Goal: Task Accomplishment & Management: Complete application form

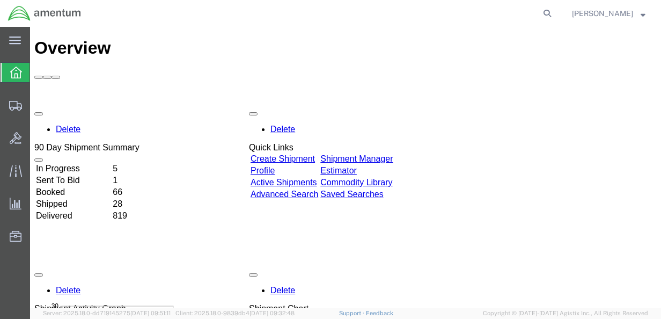
click at [310, 154] on link "Create Shipment" at bounding box center [282, 158] width 64 height 9
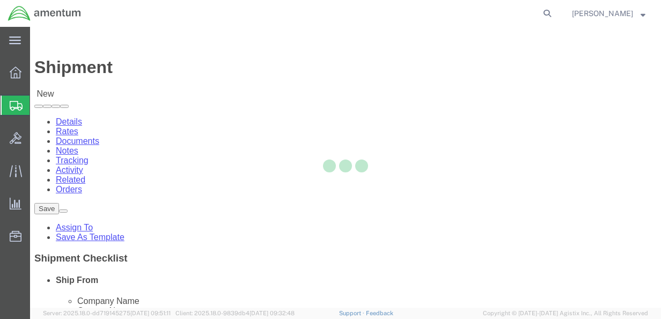
select select
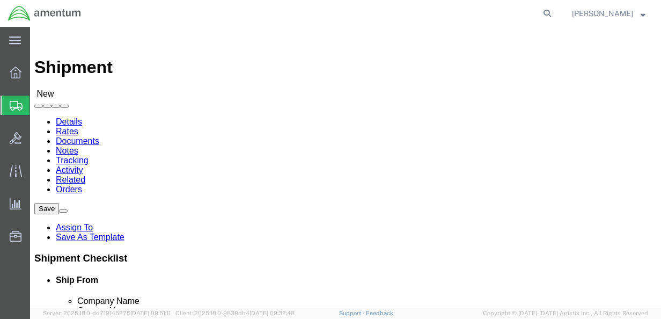
click input "text"
type input "[PERSON_NAME]"
click input "text"
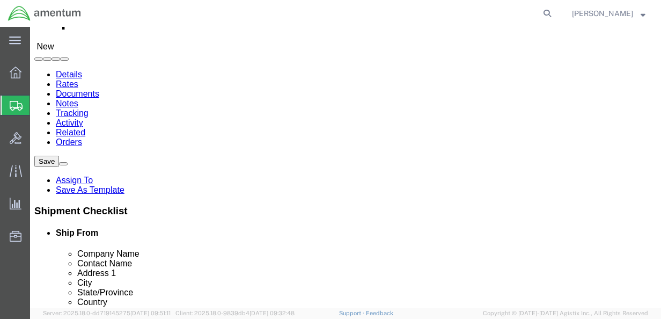
scroll to position [107, 0]
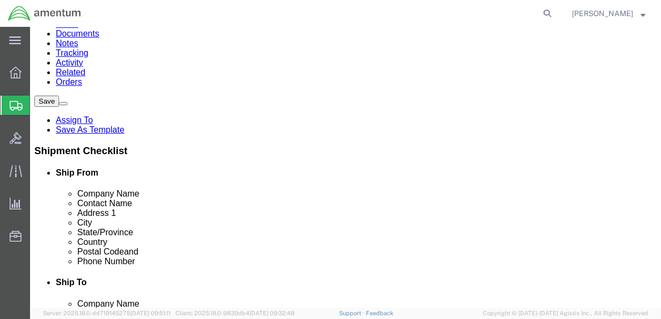
type input "[PERSON_NAME]"
click input "text"
type input "[STREET_ADDRESS]"
select select
click input "text"
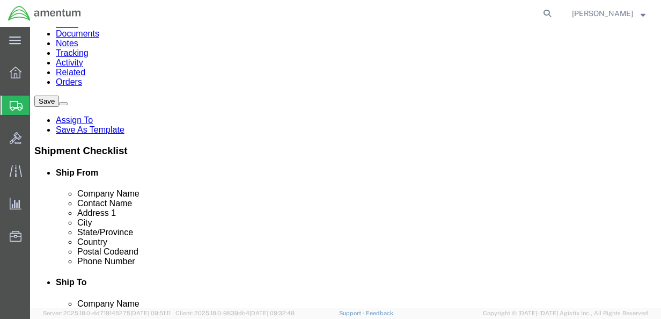
type input "Ridgecrest"
select select
select select "CA"
click input "text"
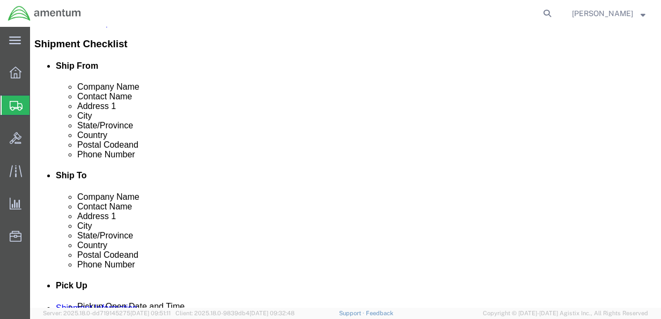
scroll to position [214, 0]
type input "93555"
select select
click input "text"
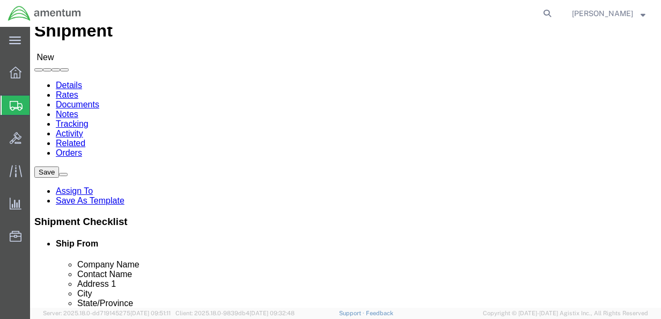
scroll to position [54, 0]
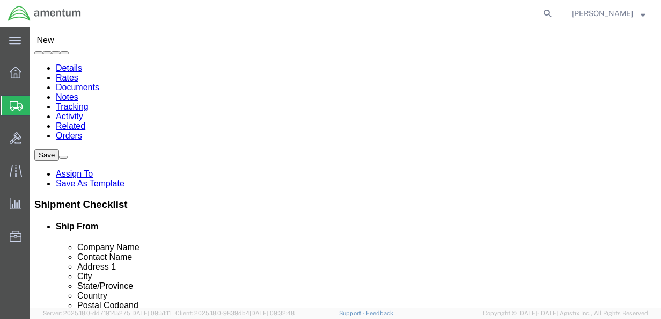
type input "7609393603"
click input "text"
type input "Amentum"
click label "Company Name"
click input "text"
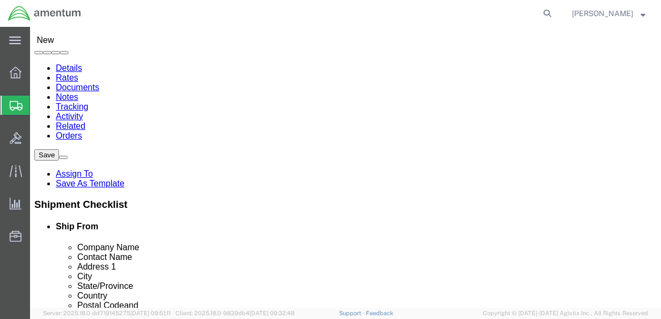
type input "[PERSON_NAME]"
click input "text"
type input "[STREET_ADDRESS]"
select select
click input "text"
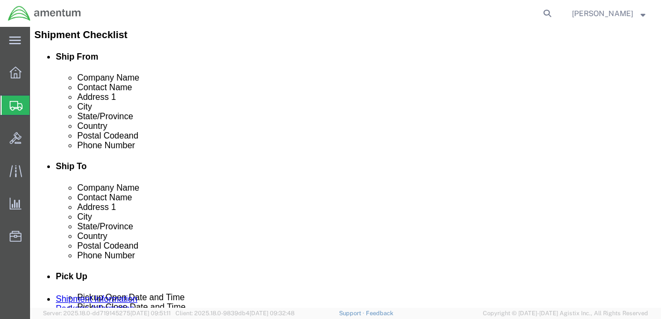
scroll to position [161, 0]
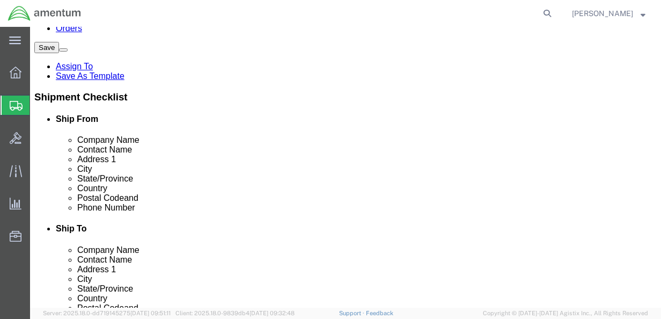
type input "[PERSON_NAME]"
click div "Location My Profile Location [PHONE_NUMBER] [PHONE_NUMBER] [PHONE_NUMBER] [PHON…"
select select
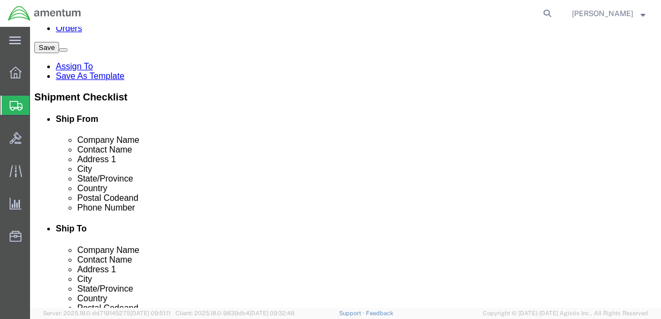
click input "Postal Code"
type input "47441"
select select
click input "text"
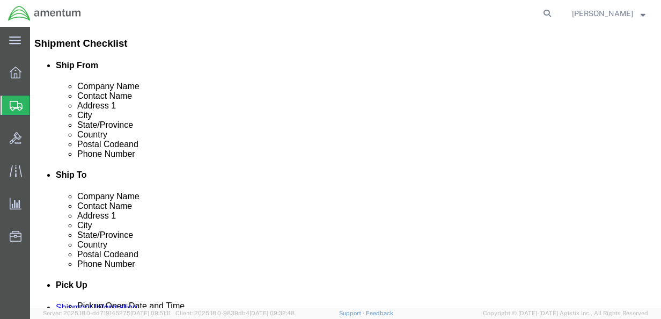
type input "Bldg 11094"
click input "text"
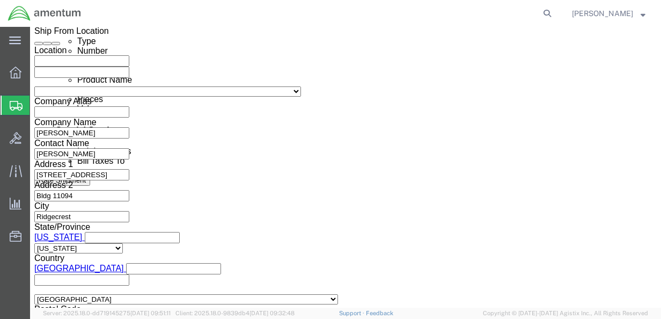
scroll to position [590, 0]
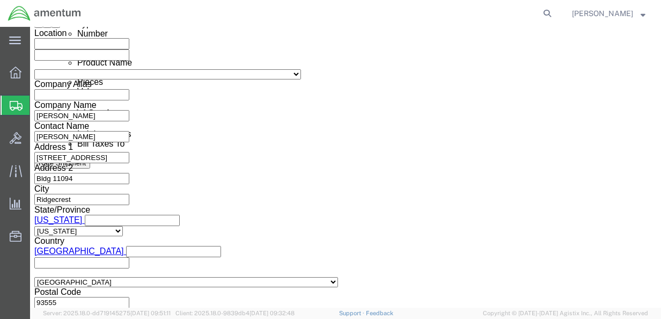
type input "8127984803"
click input "text"
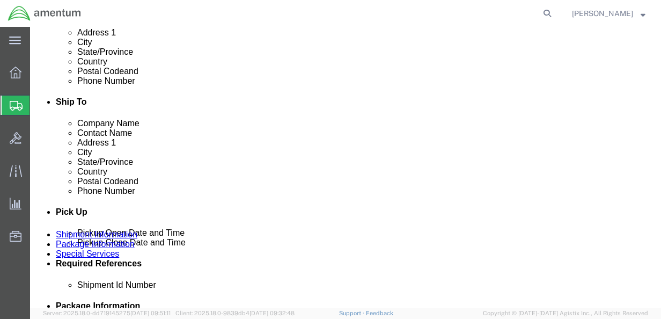
scroll to position [160, 0]
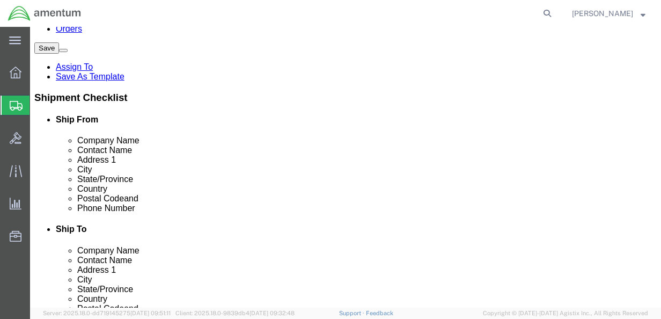
type input "1"
click link "Rates"
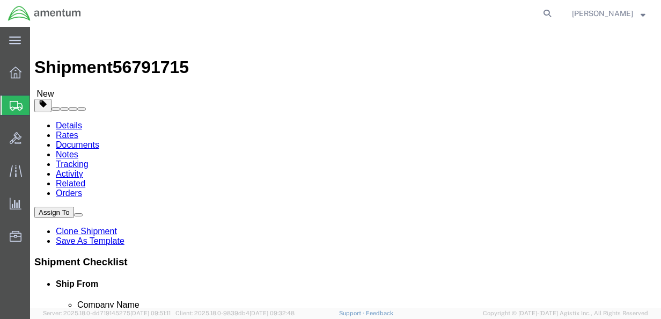
click at [74, 121] on link "Details" at bounding box center [69, 125] width 26 height 9
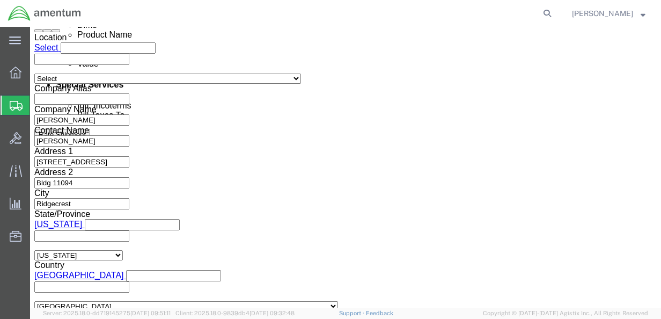
scroll to position [750, 0]
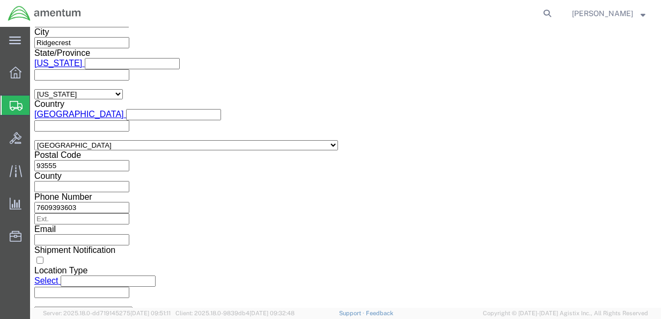
click button "Continue"
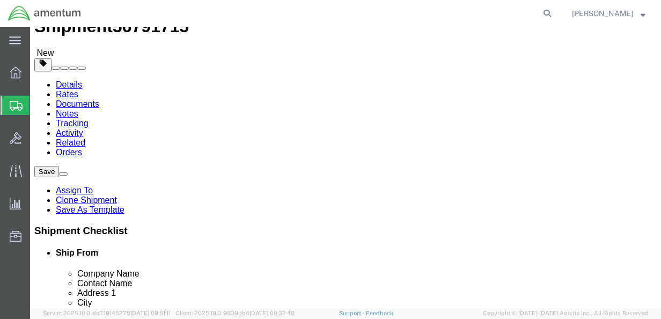
scroll to position [26, 0]
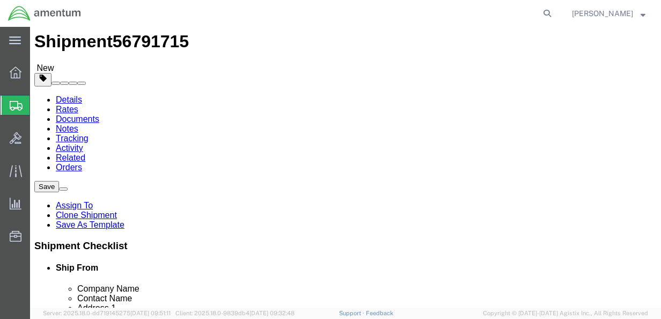
click select "Select BCK Boxes Bale(s) Basket(s) Bolt(s) Bottle(s) Buckets Bulk Bundle(s) Can…"
select select "CASE"
click select "Select BCK Boxes Bale(s) Basket(s) Bolt(s) Bottle(s) Buckets Bulk Bundle(s) Can…"
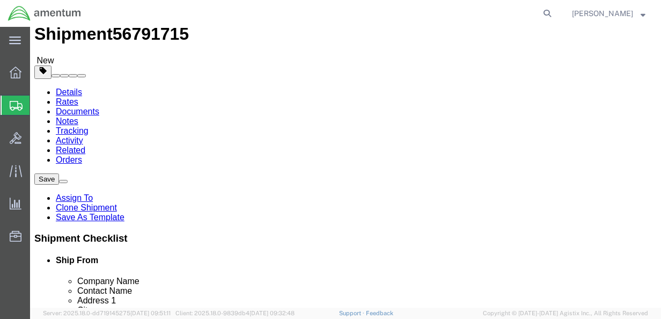
scroll to position [79, 0]
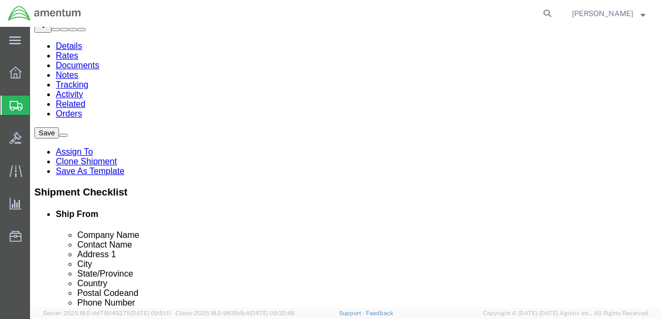
click input "text"
type input "32"
click input "text"
type input "23"
click input "text"
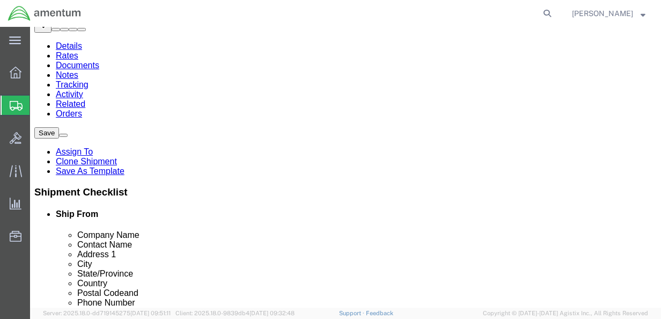
type input "20"
click input "0.00"
drag, startPoint x: 118, startPoint y: 186, endPoint x: 94, endPoint y: 192, distance: 24.3
click div "0.00 Select kgs lbs"
type input "125"
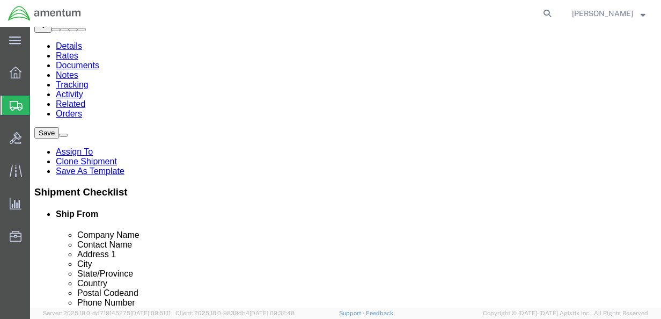
drag, startPoint x: 132, startPoint y: 141, endPoint x: 127, endPoint y: 144, distance: 6.0
click input "1"
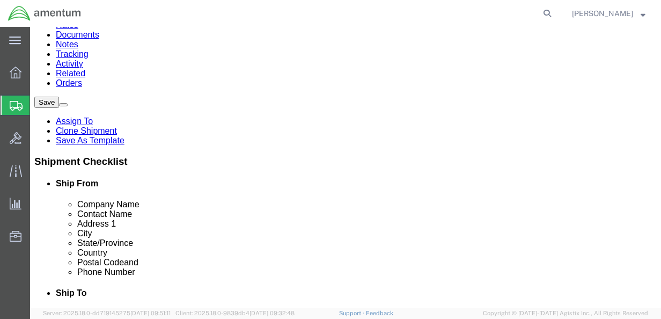
scroll to position [87, 0]
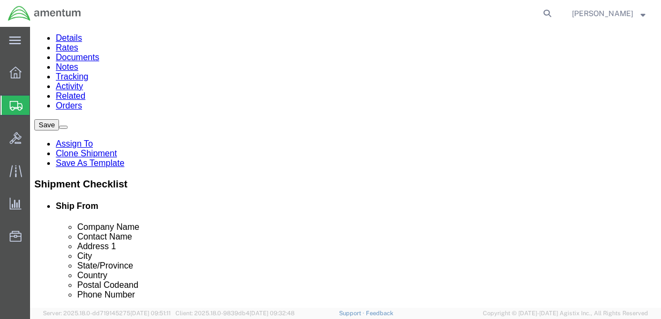
type input "4"
click link "Add Content"
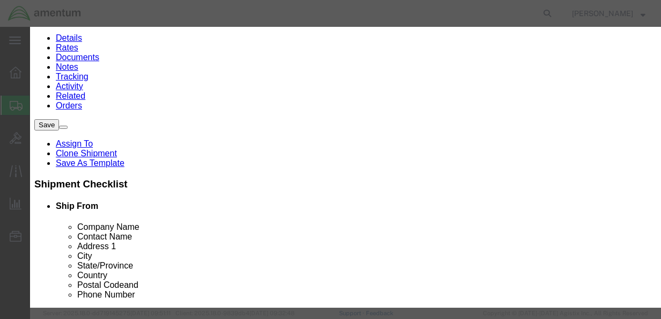
click input "text"
type input "e"
click input "0"
type input "5"
click input "text"
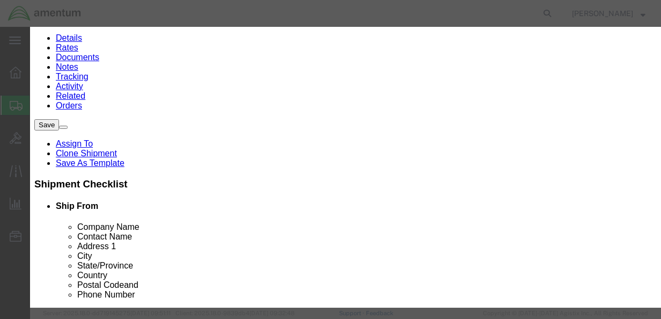
type input "1000"
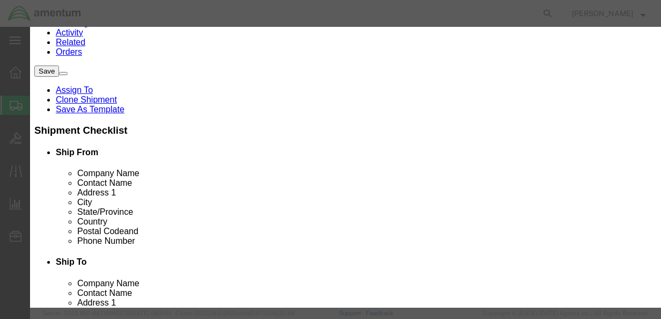
scroll to position [148, 0]
click button "Save & Close"
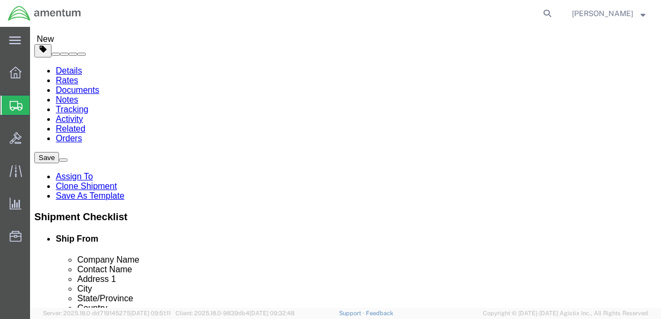
scroll to position [54, 0]
click span
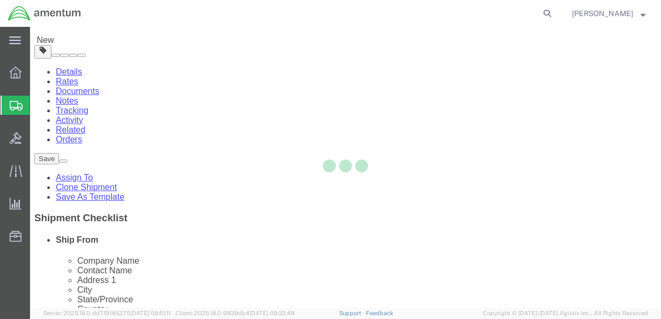
select select "CASE"
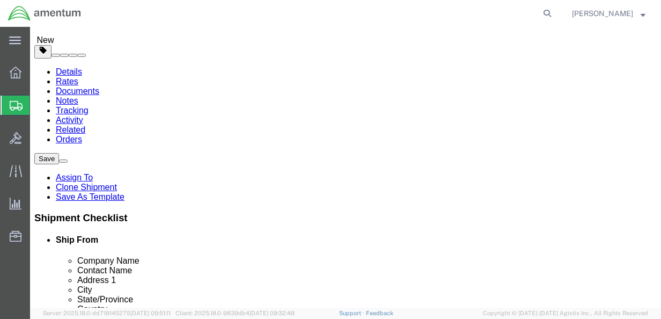
click select "Select BCK Boxes Bale(s) Basket(s) Bolt(s) Bottle(s) Buckets Bulk Bundle(s) Can…"
select select "CASE"
click select "Select BCK Boxes Bale(s) Basket(s) Bolt(s) Bottle(s) Buckets Bulk Bundle(s) Can…"
click input "text"
type input "57"
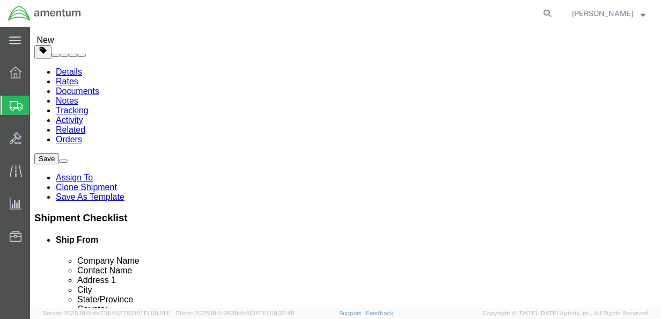
click input "text"
type input "20"
click input "text"
type input "7"
click input "0.00"
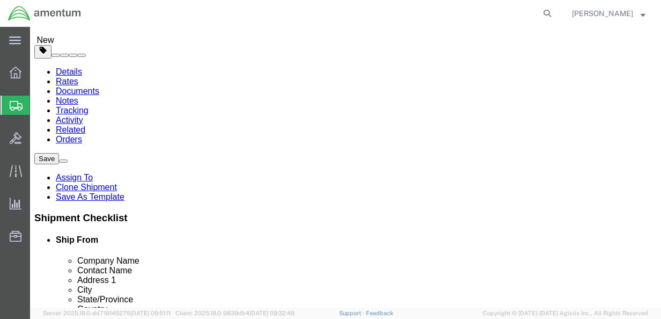
type input "0"
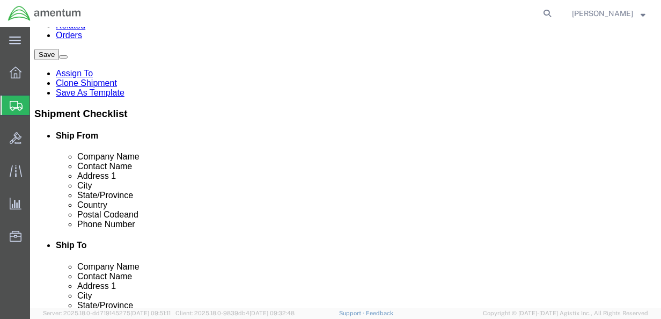
scroll to position [161, 0]
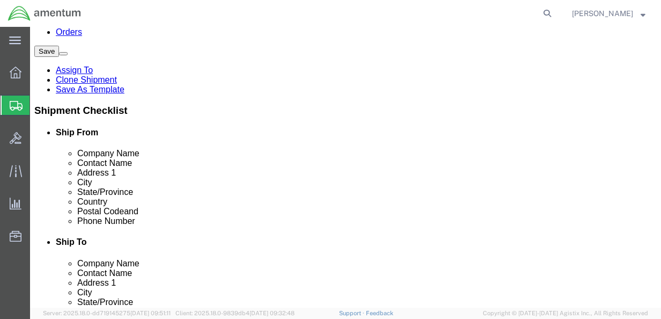
type input "125"
click link "Add Content"
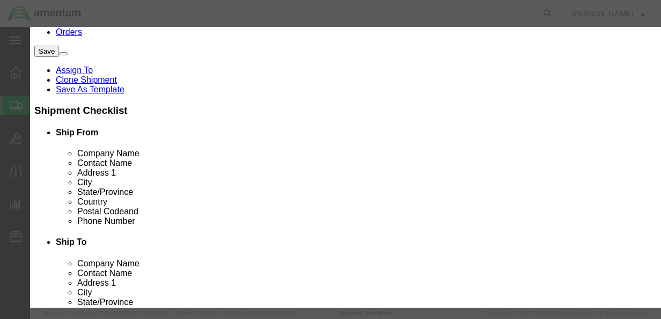
click input "text"
type input "s"
click input "0"
type input "1"
click div "Product Name s Pieces 1 Select Bag Barrels 100Board Feet Bottle Box Blister Pac…"
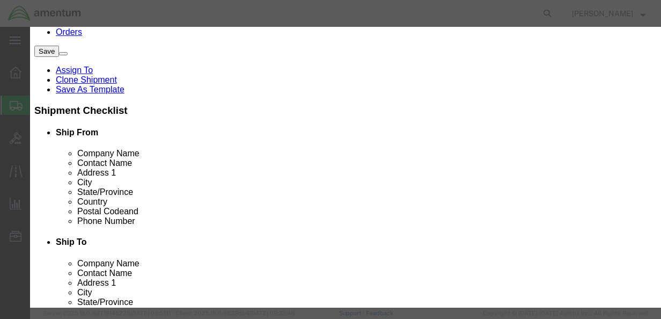
click input "text"
type input "1000"
click select "Select 50 55 60 65 70 85 92.5 100 125 175 250 300 400"
select select "50"
click select "Select 50 55 60 65 70 85 92.5 100 125 175 250 300 400"
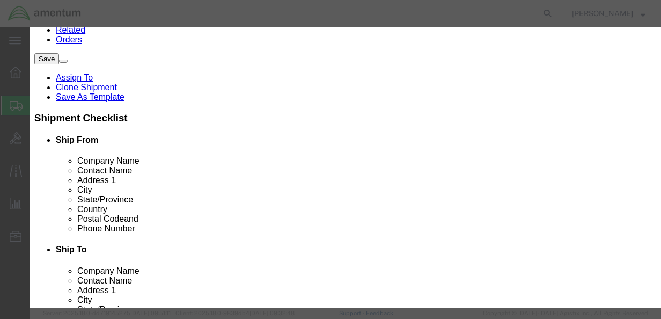
scroll to position [214, 0]
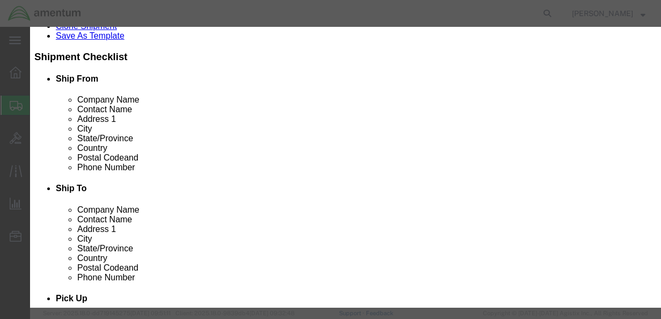
click button "Save & Close"
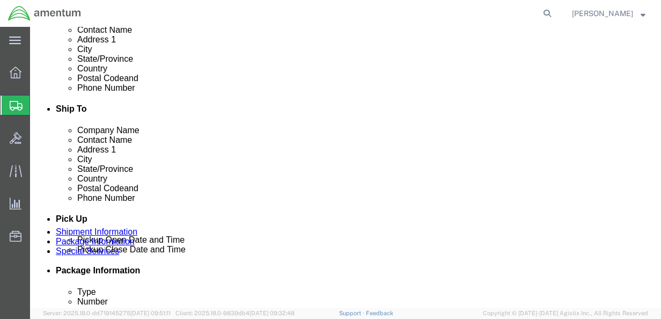
scroll to position [304, 0]
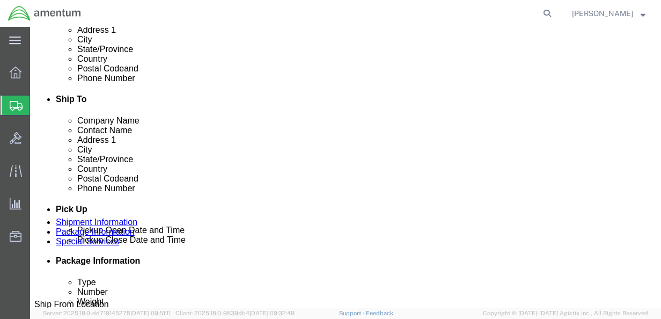
click button "Continue"
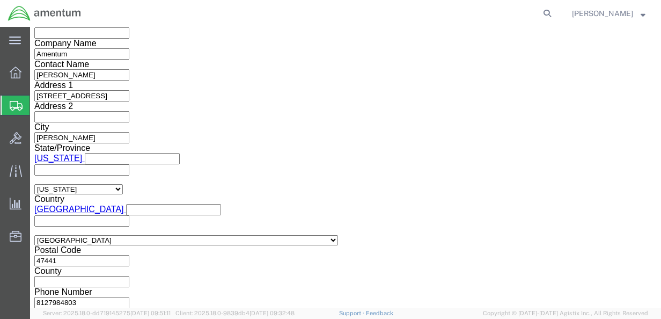
scroll to position [1234, 0]
click button "Rate Shipment"
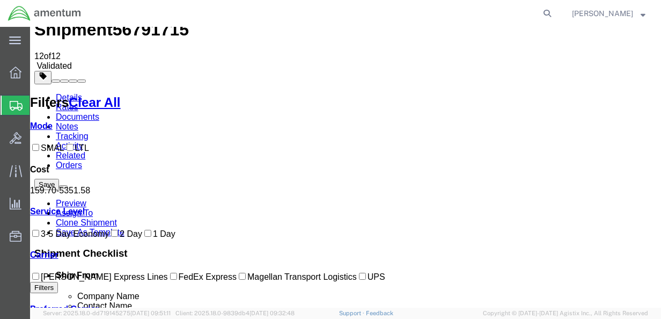
scroll to position [54, 0]
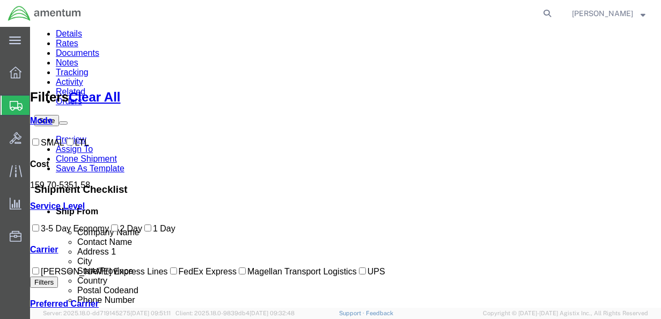
scroll to position [85, 0]
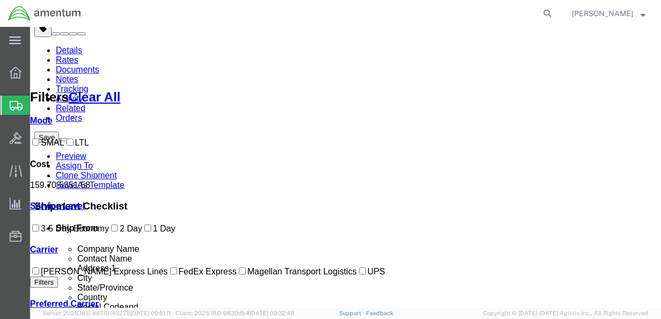
drag, startPoint x: 210, startPoint y: 191, endPoint x: 187, endPoint y: 196, distance: 24.2
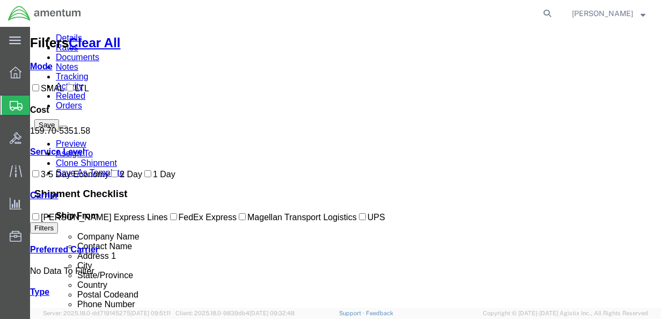
scroll to position [107, 0]
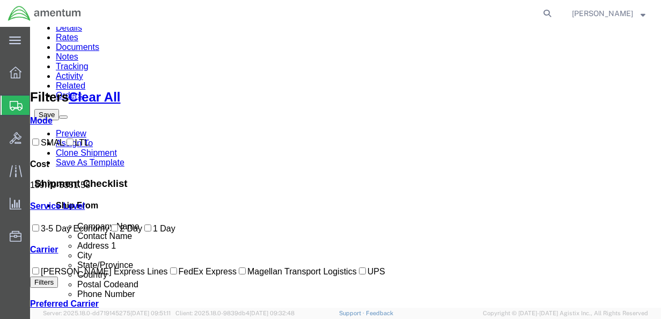
checkbox input "true"
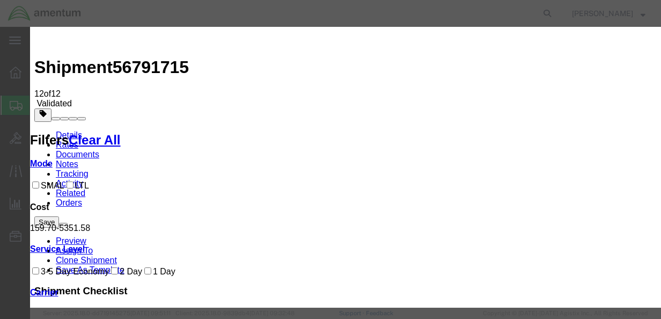
drag, startPoint x: 314, startPoint y: 117, endPoint x: 307, endPoint y: 116, distance: 7.5
drag, startPoint x: 307, startPoint y: 116, endPoint x: 356, endPoint y: 186, distance: 85.0
